Goal: Information Seeking & Learning: Learn about a topic

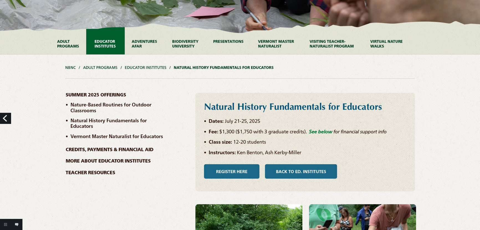
scroll to position [151, 0]
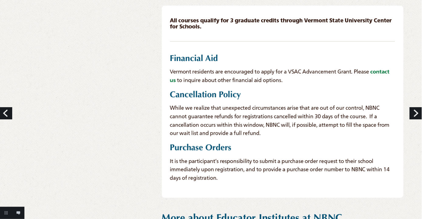
scroll to position [610, 0]
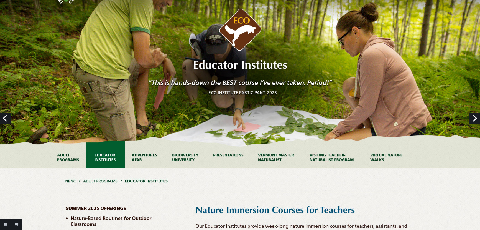
scroll to position [0, 0]
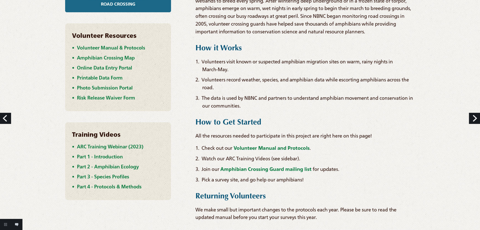
scroll to position [277, 0]
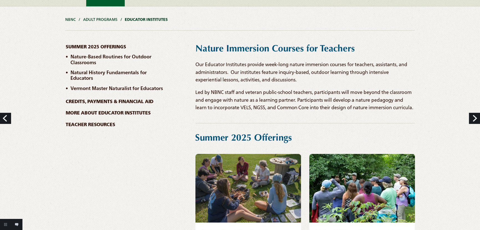
scroll to position [277, 0]
